Goal: Information Seeking & Learning: Learn about a topic

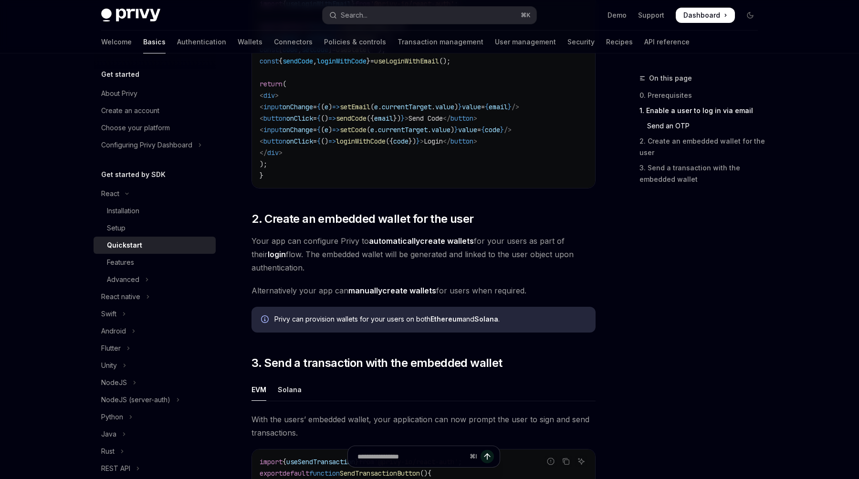
scroll to position [827, 0]
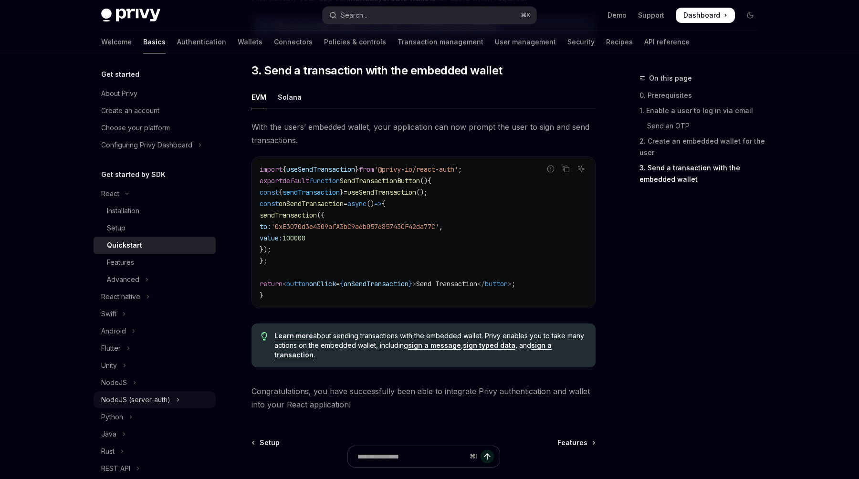
click at [143, 401] on div "NodeJS (server-auth)" at bounding box center [135, 399] width 69 height 11
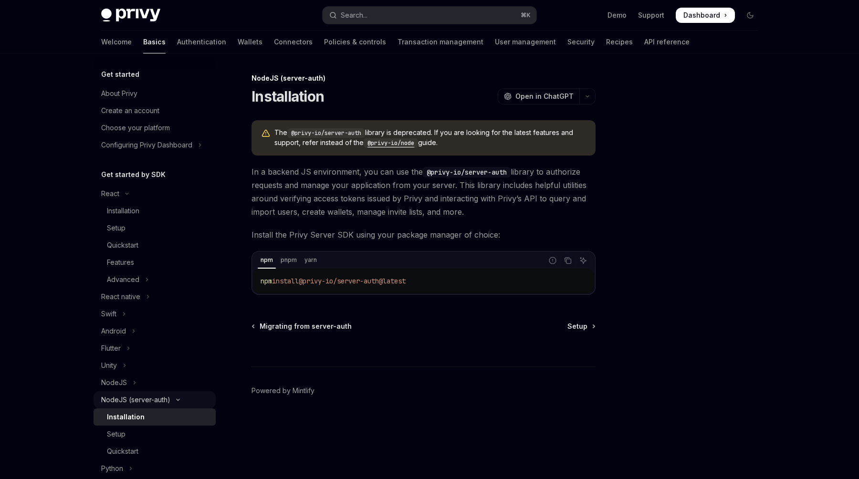
scroll to position [50, 0]
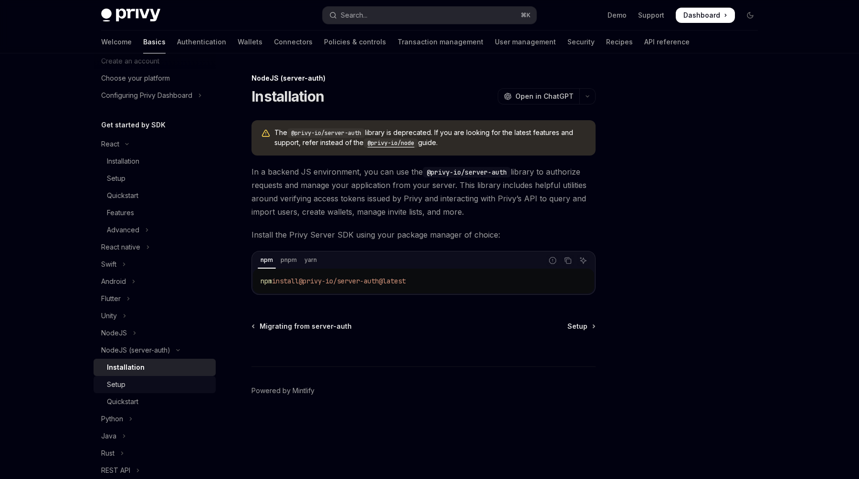
click at [137, 388] on div "Setup" at bounding box center [158, 384] width 103 height 11
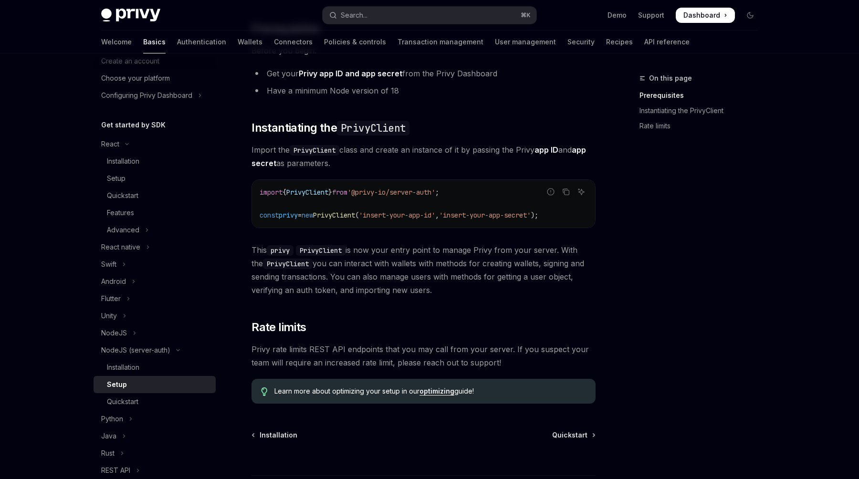
scroll to position [236, 0]
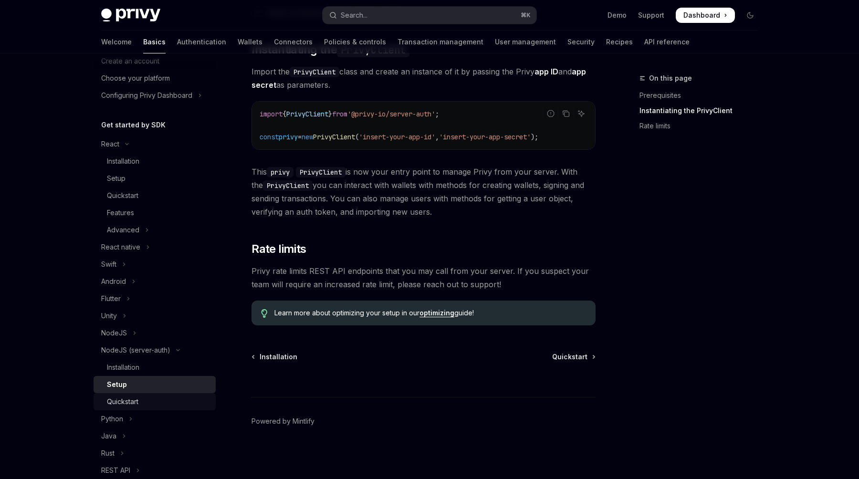
click at [137, 402] on div "Quickstart" at bounding box center [122, 401] width 31 height 11
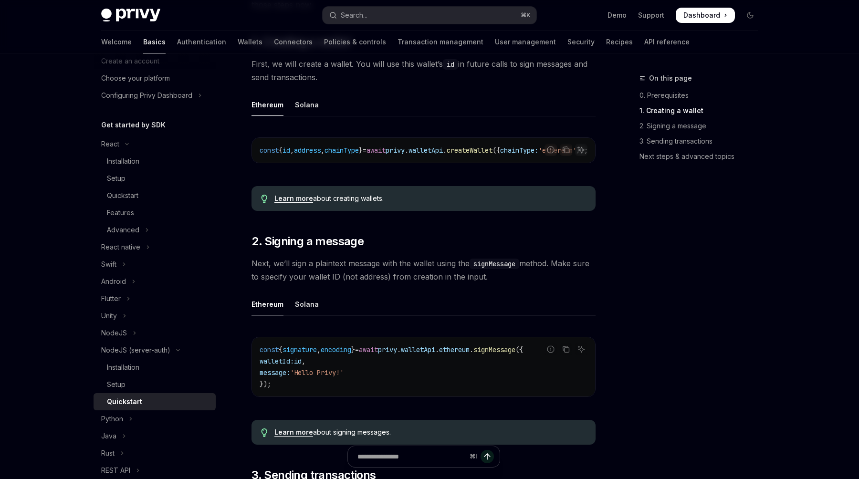
scroll to position [292, 0]
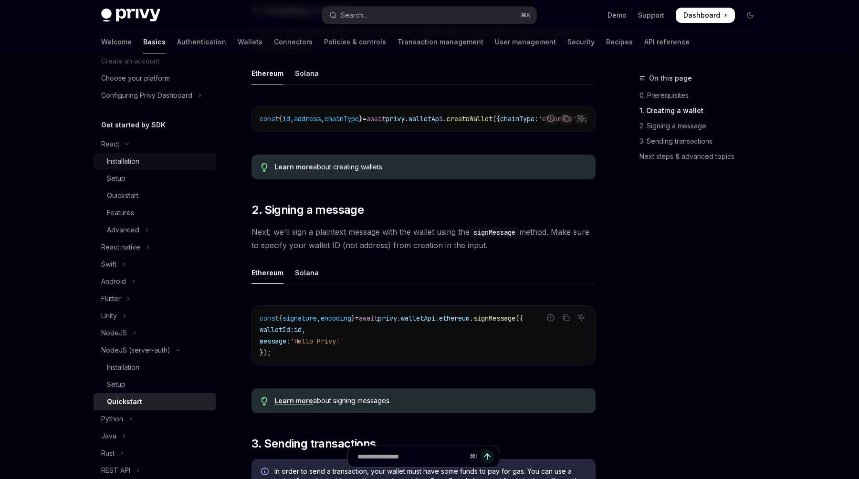
click at [133, 165] on div "Installation" at bounding box center [123, 161] width 32 height 11
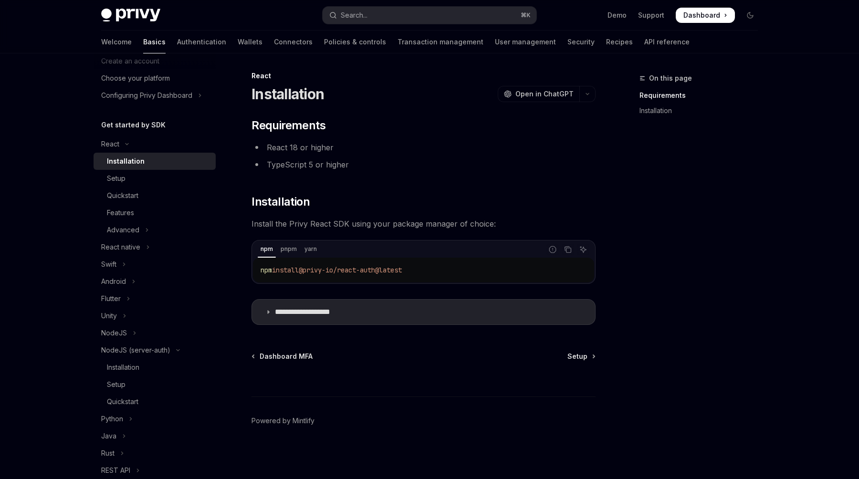
click at [435, 160] on li "TypeScript 5 or higher" at bounding box center [423, 164] width 344 height 13
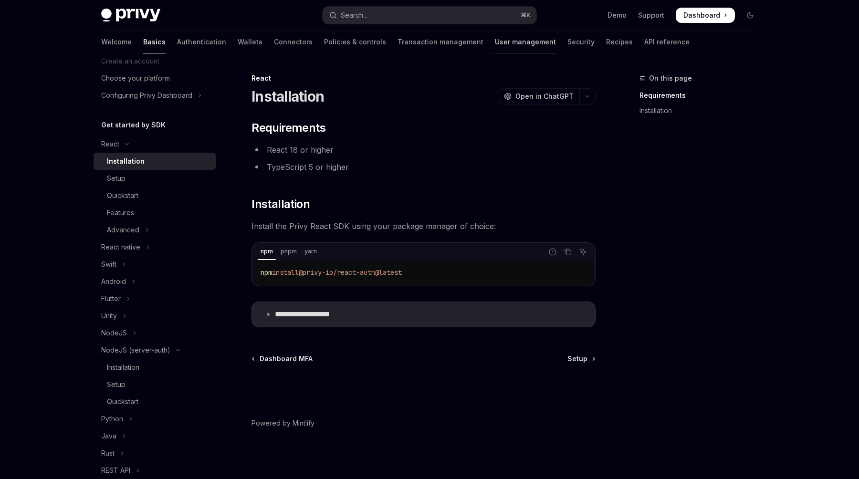
click at [495, 42] on link "User management" at bounding box center [525, 42] width 61 height 23
type textarea "*"
